Goal: Task Accomplishment & Management: Manage account settings

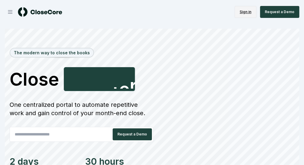
click at [243, 10] on link "Sign in" at bounding box center [245, 12] width 22 height 12
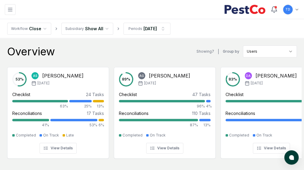
click at [0, 0] on link "Documents" at bounding box center [0, 0] width 0 height 0
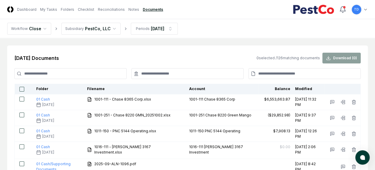
click at [61, 75] on input at bounding box center [70, 73] width 112 height 11
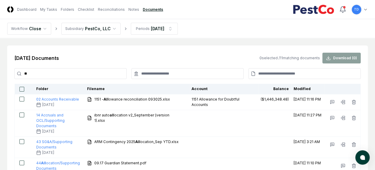
type input "*"
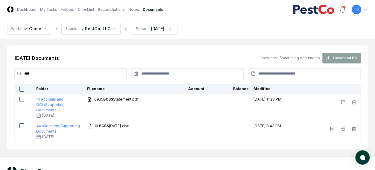
type input "****"
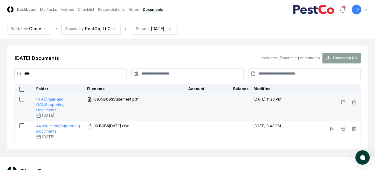
click at [23, 100] on button "button" at bounding box center [21, 99] width 5 height 5
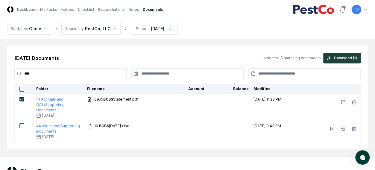
type button "on"
click at [31, 154] on main "Sep 2025 Documents 1 selected / 2 matching documents Download ( 1 ) **** Folder…" at bounding box center [187, 97] width 375 height 118
click at [78, 9] on link "Checklist" at bounding box center [86, 9] width 16 height 5
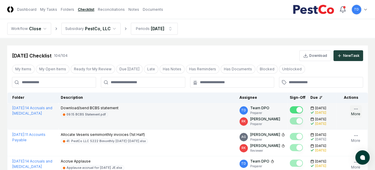
click at [308, 109] on icon "button" at bounding box center [355, 109] width 5 height 5
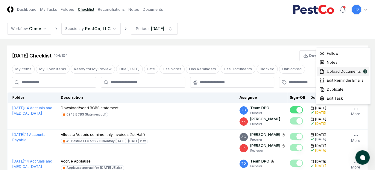
click at [308, 69] on span "Upload Documents" at bounding box center [344, 71] width 34 height 5
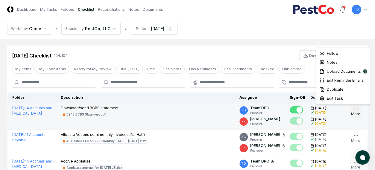
click at [308, 107] on icon "button" at bounding box center [355, 109] width 5 height 5
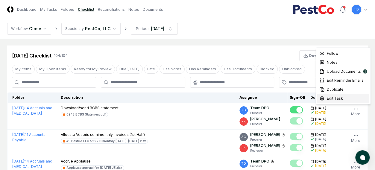
click at [308, 100] on div "Edit Task" at bounding box center [343, 98] width 52 height 9
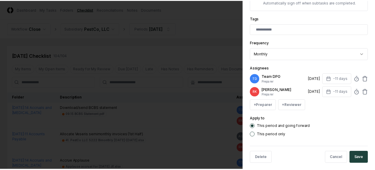
scroll to position [150, 0]
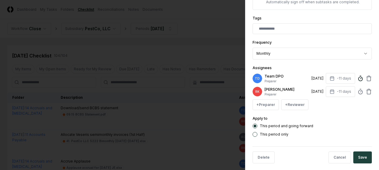
click at [308, 79] on icon at bounding box center [361, 78] width 6 height 6
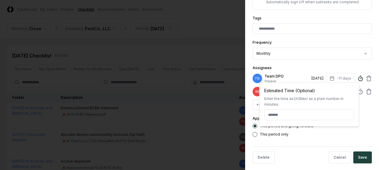
type textarea "*"
type input "*****"
click at [227, 57] on div at bounding box center [189, 85] width 379 height 170
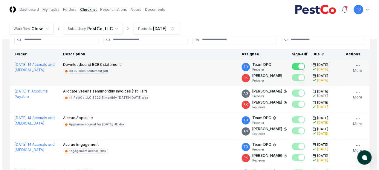
scroll to position [30, 0]
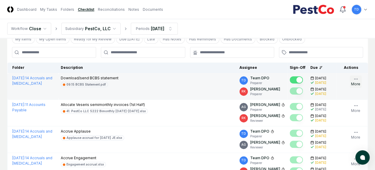
click at [308, 76] on button "More" at bounding box center [356, 81] width 12 height 13
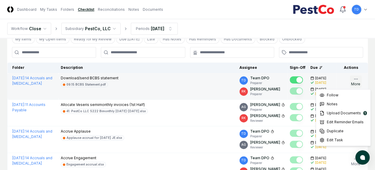
click at [308, 81] on icon "button" at bounding box center [355, 79] width 5 height 5
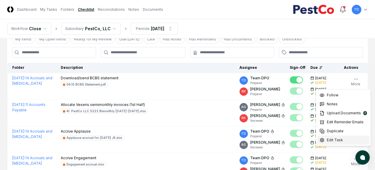
click at [308, 139] on span "Edit Task" at bounding box center [335, 139] width 16 height 5
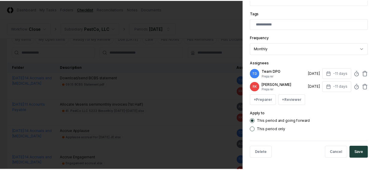
scroll to position [154, 0]
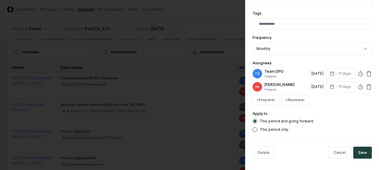
type textarea "*"
drag, startPoint x: 355, startPoint y: 116, endPoint x: 354, endPoint y: 113, distance: 3.2
click at [308, 117] on div "Apply to This period and going forward This period only" at bounding box center [312, 121] width 119 height 22
click at [308, 76] on icon at bounding box center [361, 74] width 6 height 6
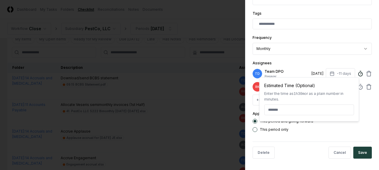
type textarea "*"
type input "*****"
click at [23, 97] on div at bounding box center [189, 85] width 379 height 170
type textarea "*"
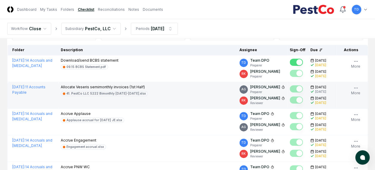
scroll to position [60, 0]
